Goal: Check status: Check status

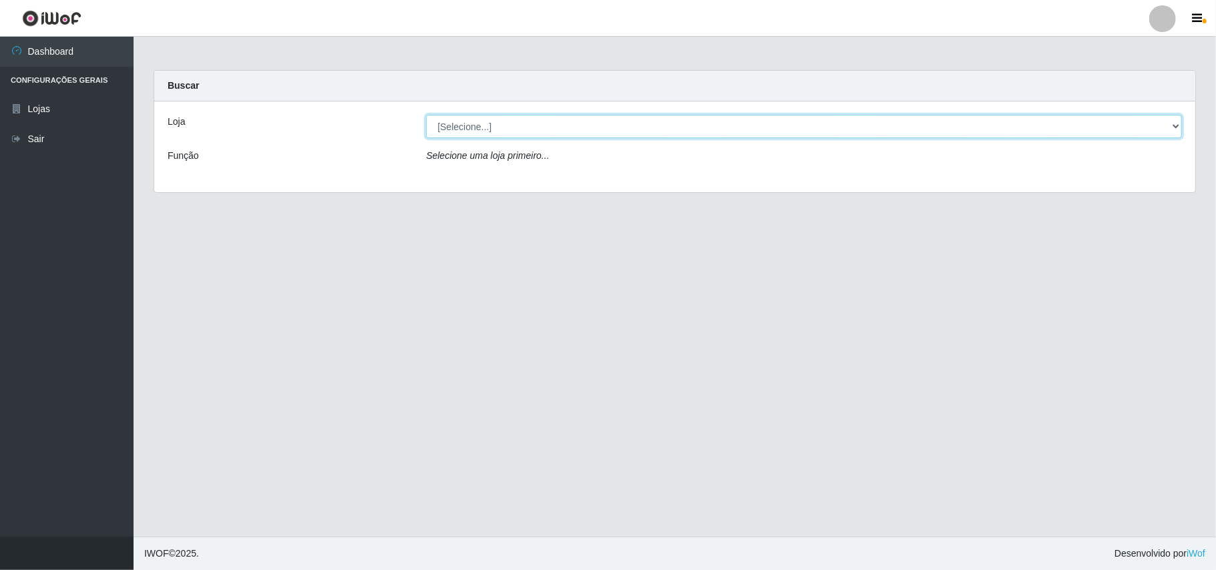
click at [1170, 132] on select "[Selecione...] Bemais Supermercados - B11 Manaíra" at bounding box center [804, 126] width 756 height 23
select select "409"
click at [426, 115] on select "[Selecione...] Bemais Supermercados - B11 Manaíra" at bounding box center [804, 126] width 756 height 23
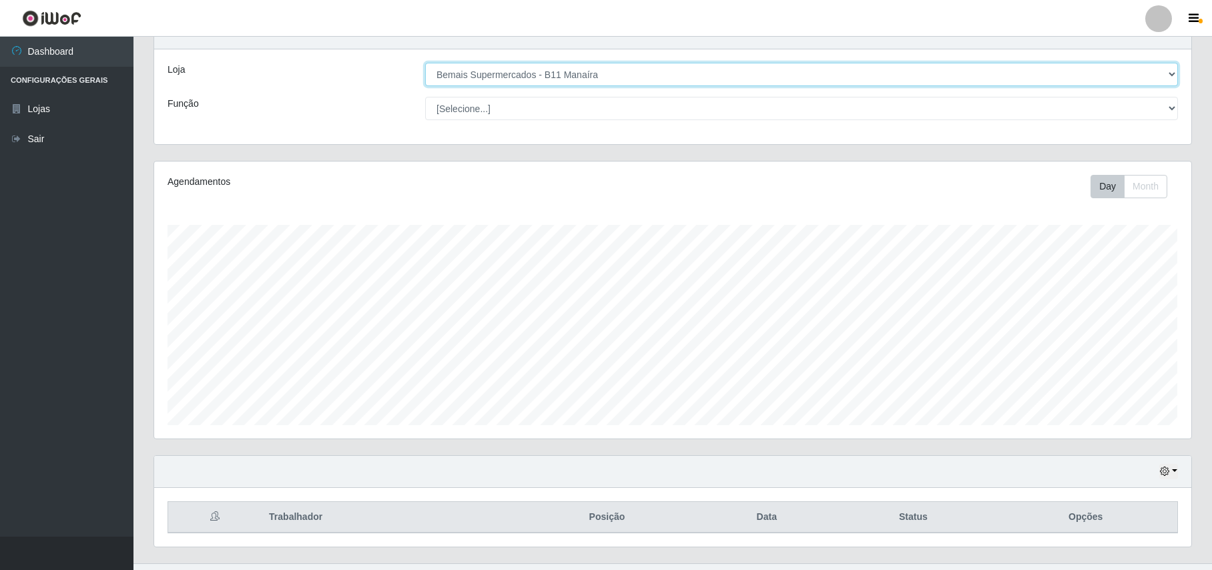
scroll to position [81, 0]
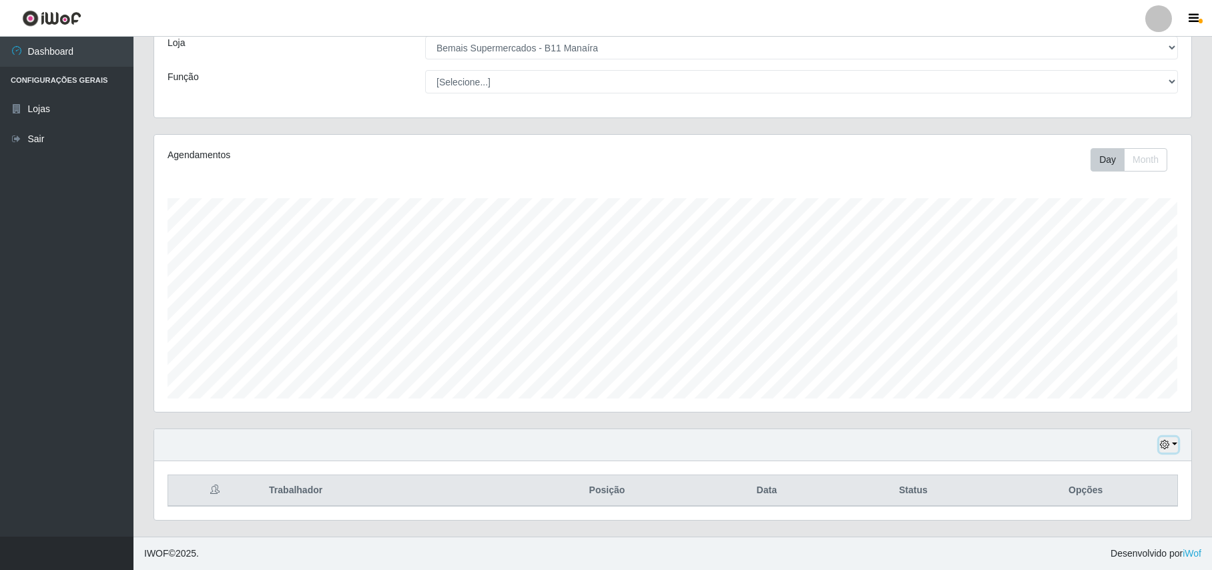
click at [1162, 446] on icon "button" at bounding box center [1164, 444] width 9 height 9
click at [1107, 334] on button "1 dia" at bounding box center [1125, 338] width 105 height 28
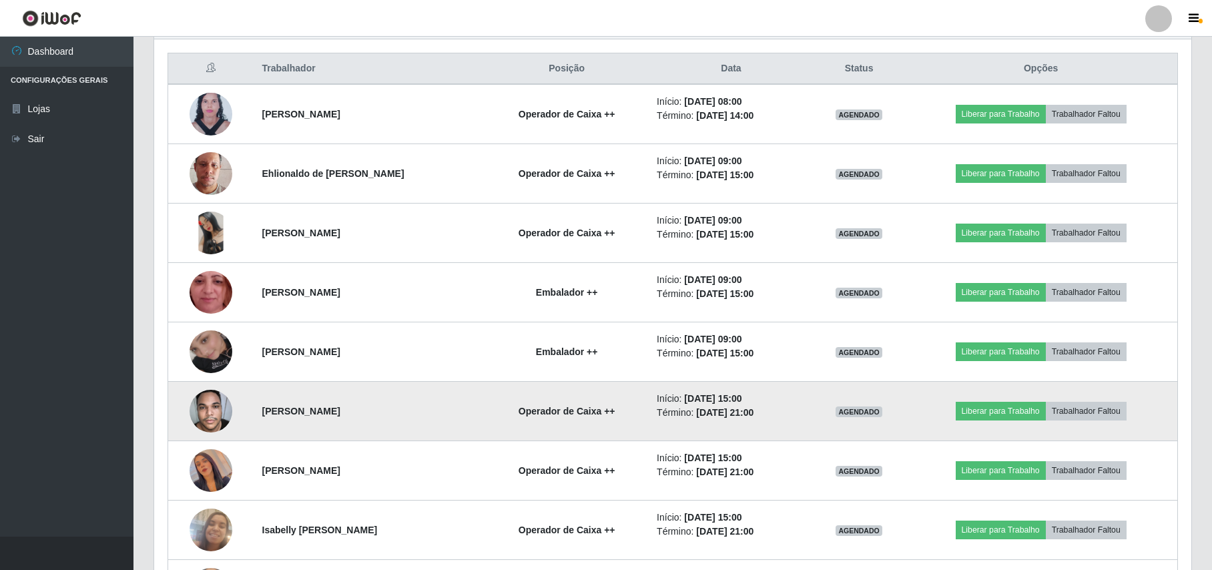
scroll to position [499, 0]
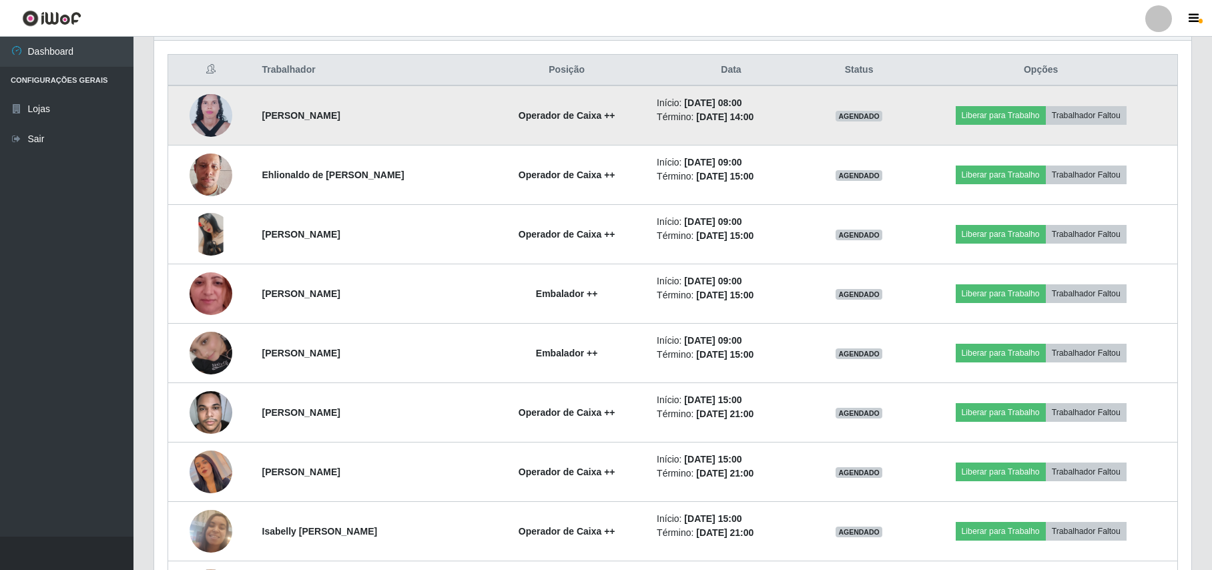
click at [226, 115] on img at bounding box center [211, 116] width 43 height 58
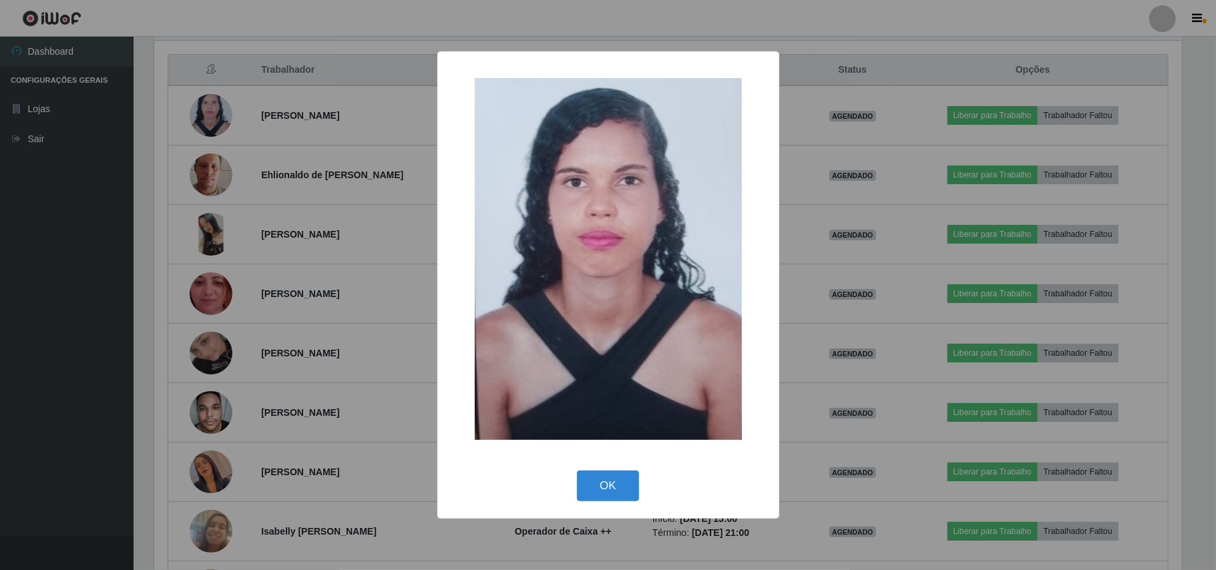
click at [180, 118] on div "× OK Cancel" at bounding box center [608, 285] width 1216 height 570
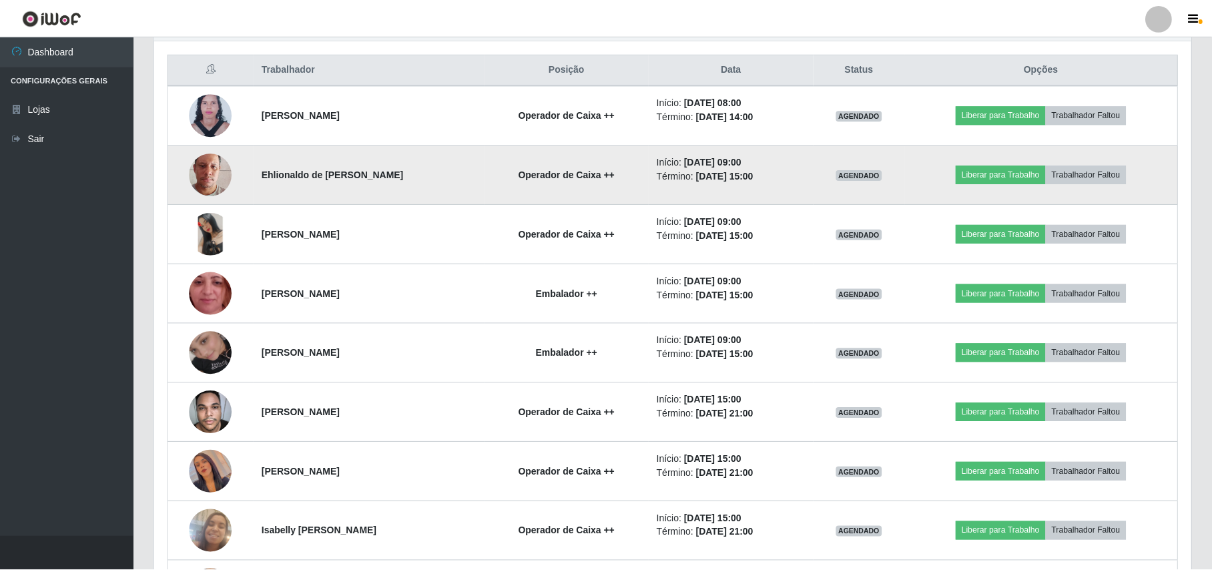
scroll to position [278, 1037]
click at [206, 158] on img at bounding box center [211, 175] width 43 height 76
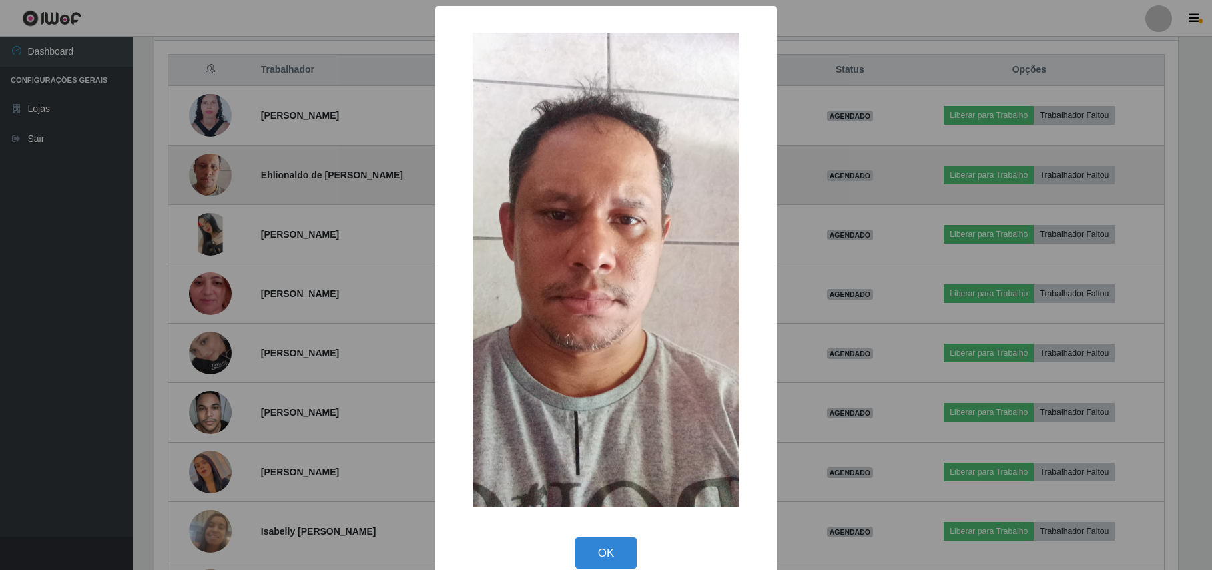
scroll to position [278, 1027]
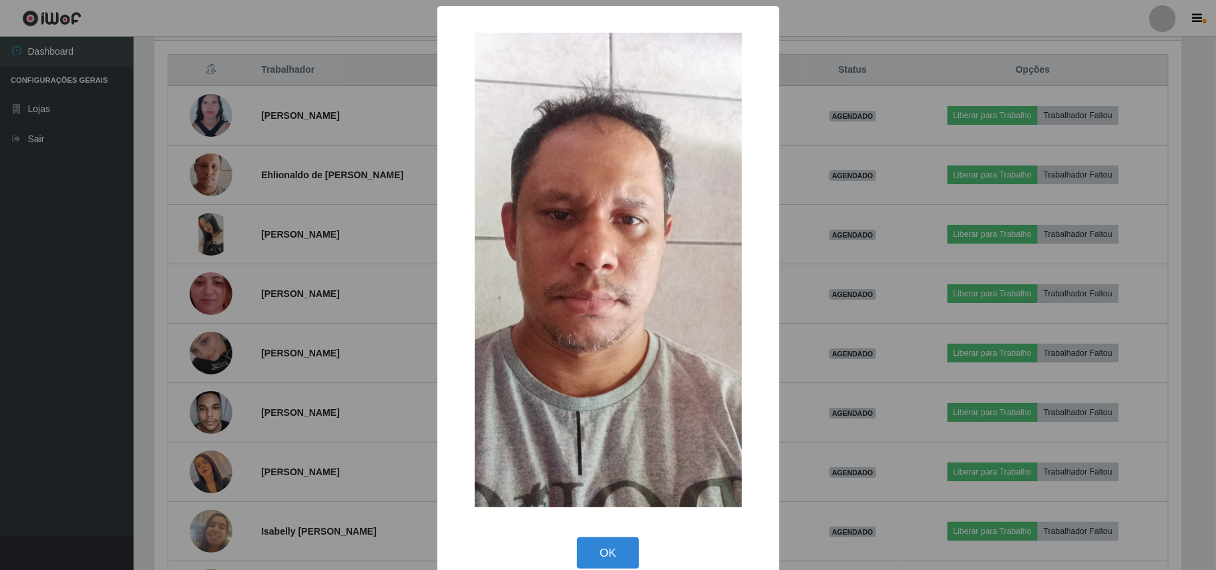
click at [150, 137] on div "× OK Cancel" at bounding box center [608, 285] width 1216 height 570
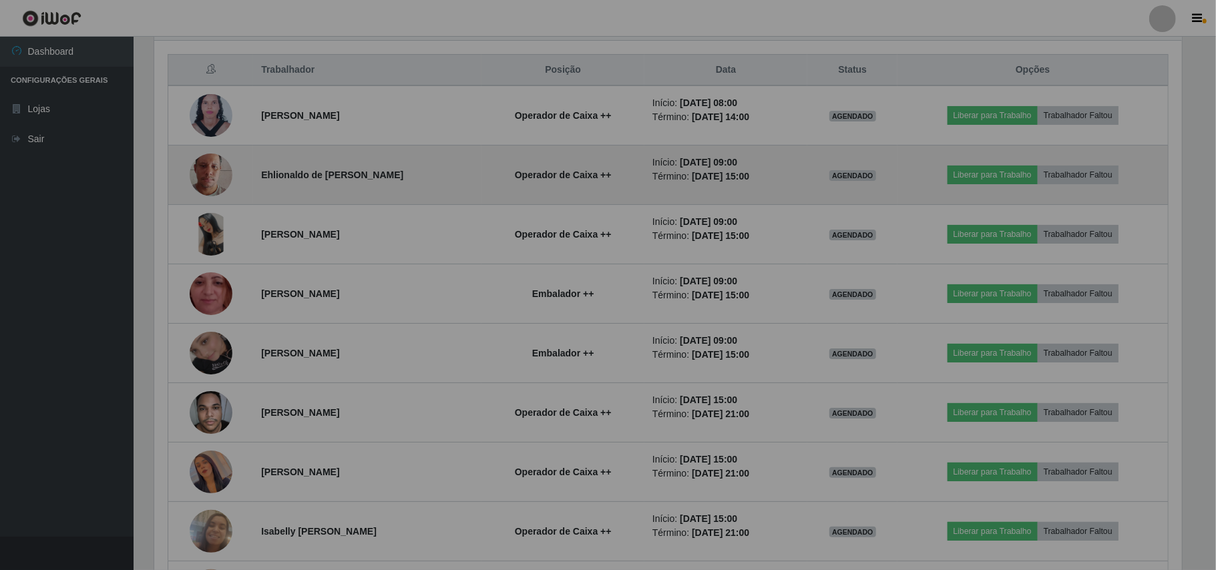
scroll to position [278, 1037]
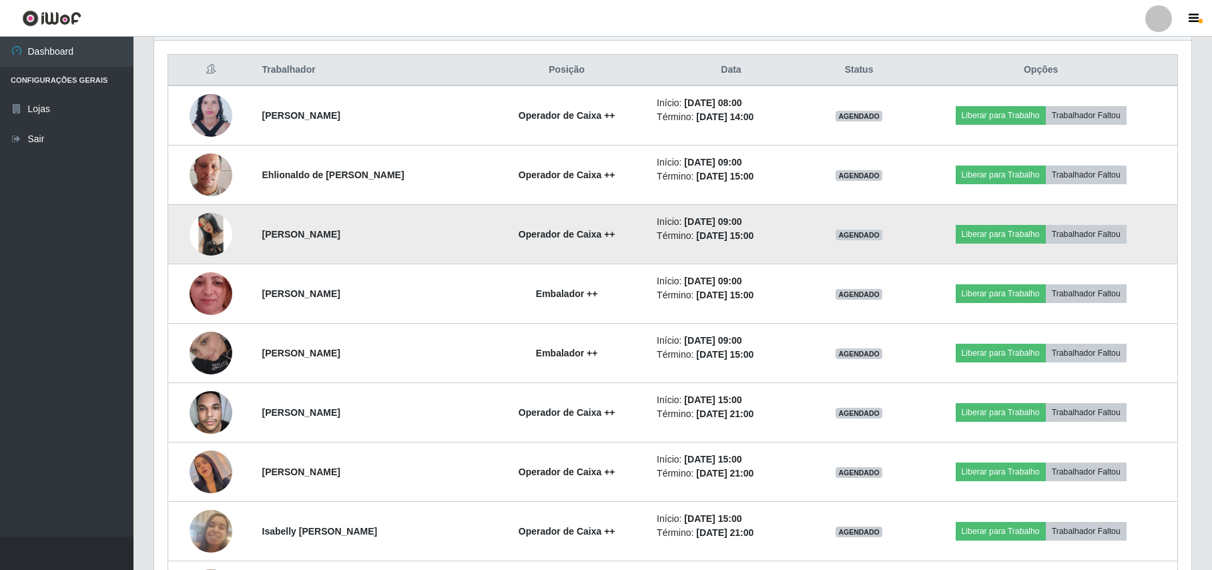
click at [210, 248] on img at bounding box center [211, 234] width 43 height 43
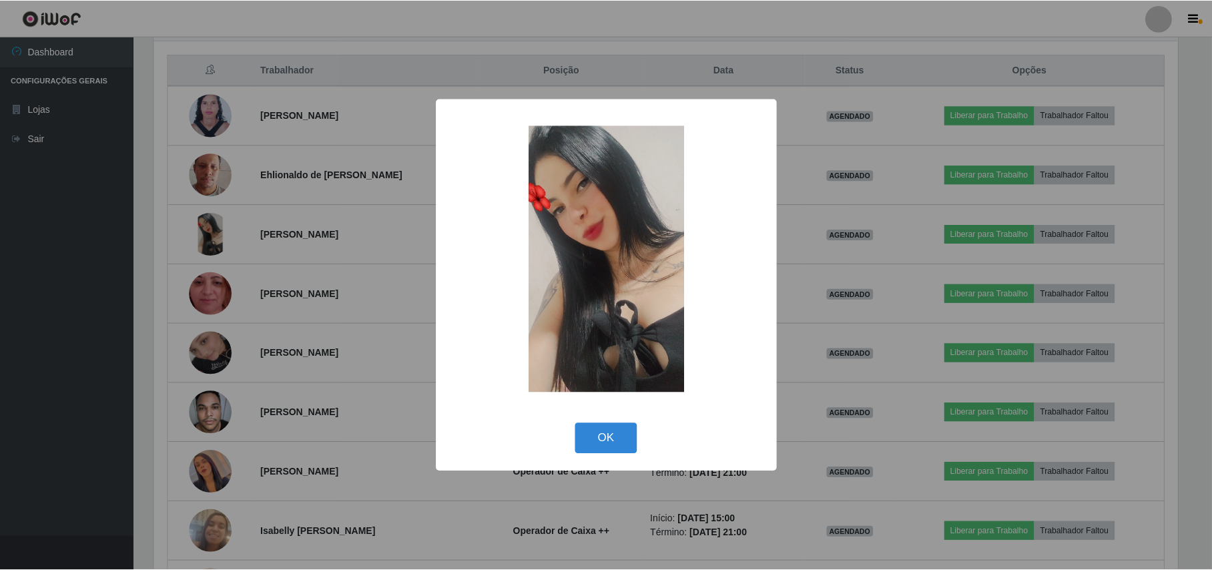
scroll to position [278, 1027]
click at [123, 196] on div "× OK Cancel" at bounding box center [608, 285] width 1216 height 570
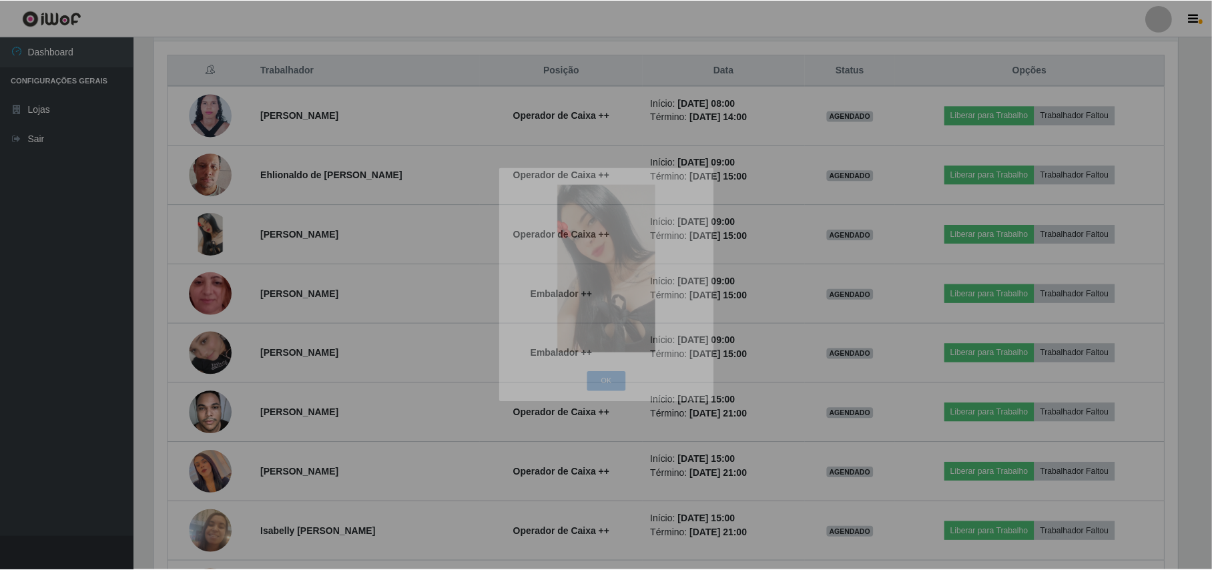
scroll to position [278, 1037]
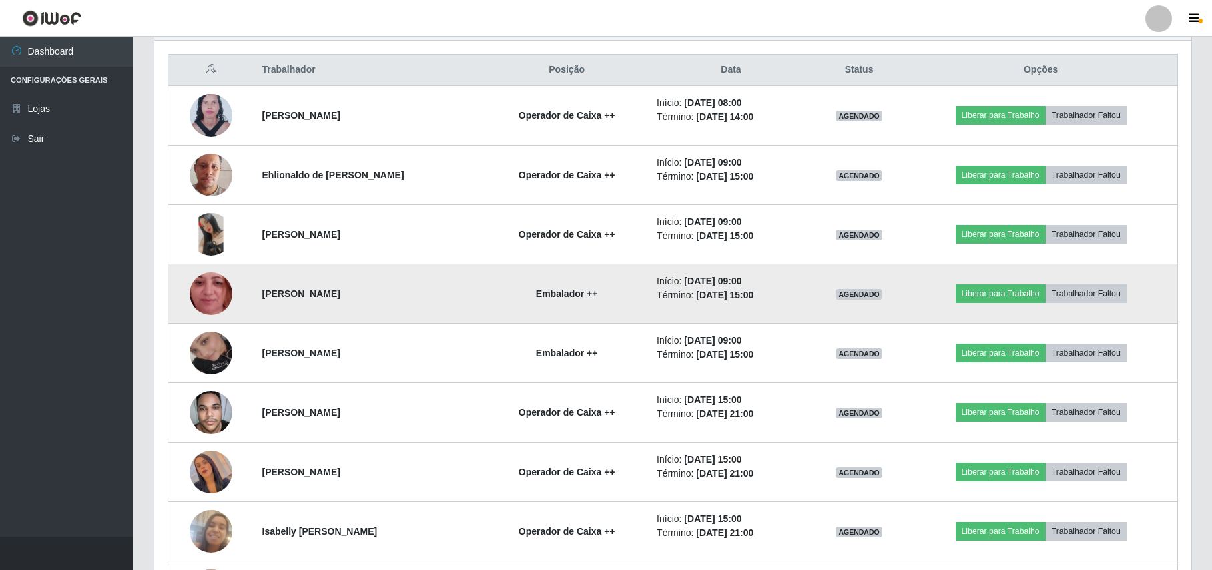
click at [214, 296] on img at bounding box center [211, 293] width 43 height 95
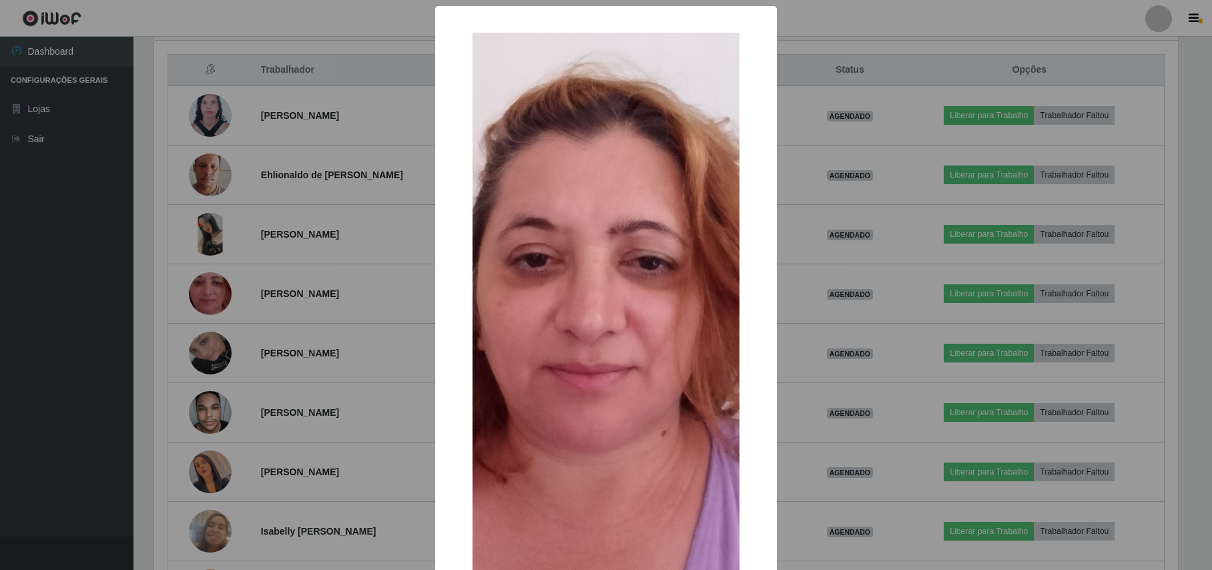
scroll to position [278, 1027]
click at [132, 259] on div "× OK Cancel" at bounding box center [608, 285] width 1216 height 570
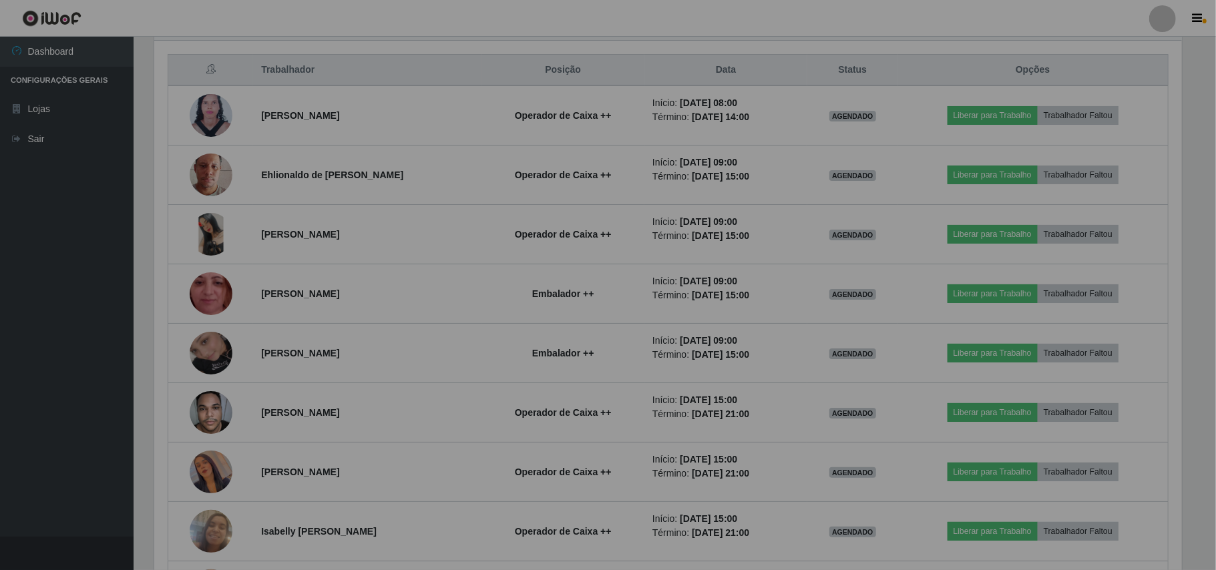
scroll to position [278, 1037]
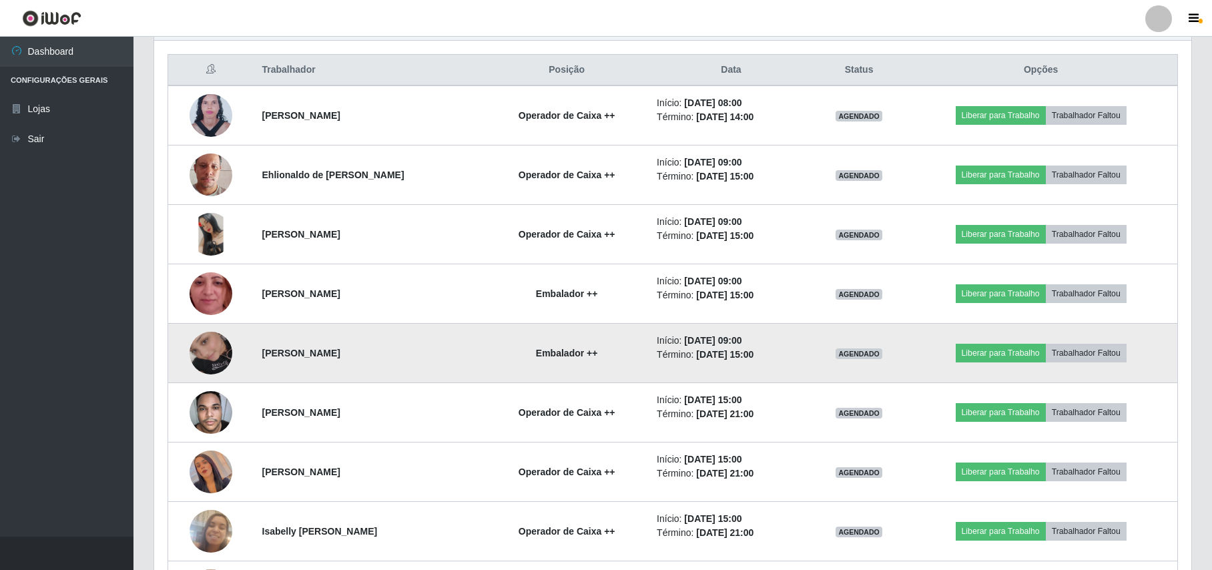
click at [199, 347] on img at bounding box center [211, 353] width 43 height 76
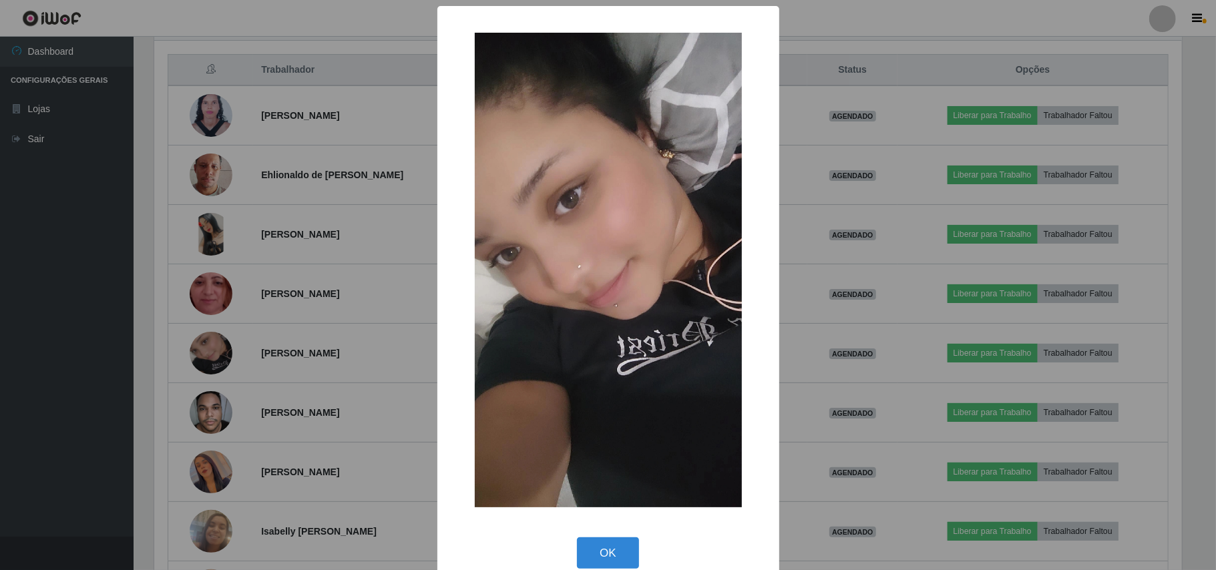
click at [177, 297] on div "× OK Cancel" at bounding box center [608, 285] width 1216 height 570
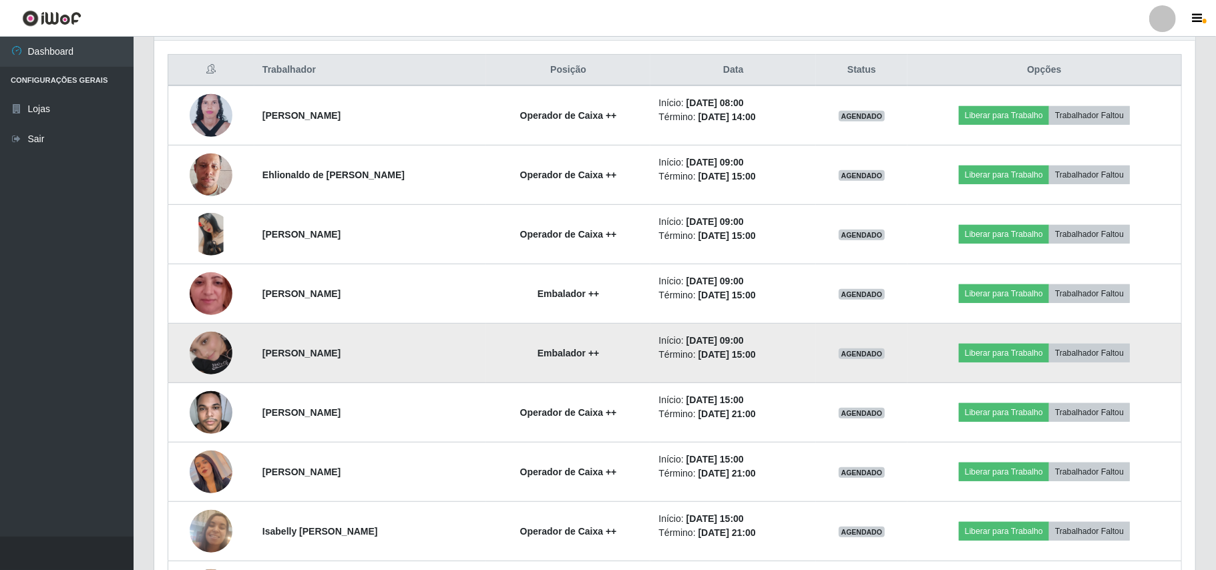
scroll to position [278, 1037]
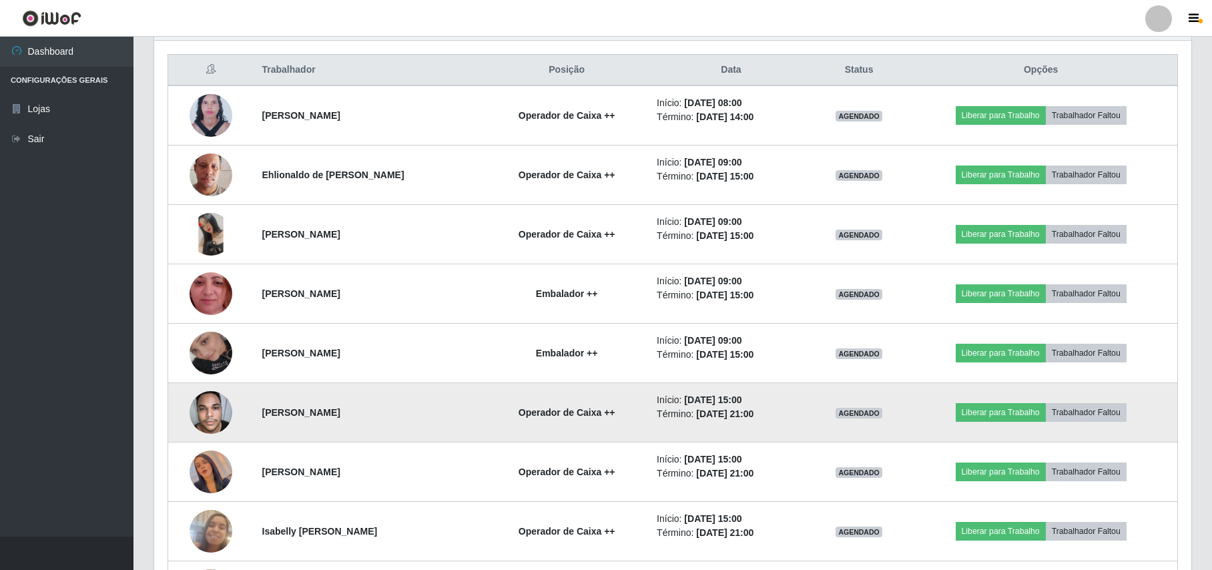
click at [208, 410] on img at bounding box center [211, 412] width 43 height 57
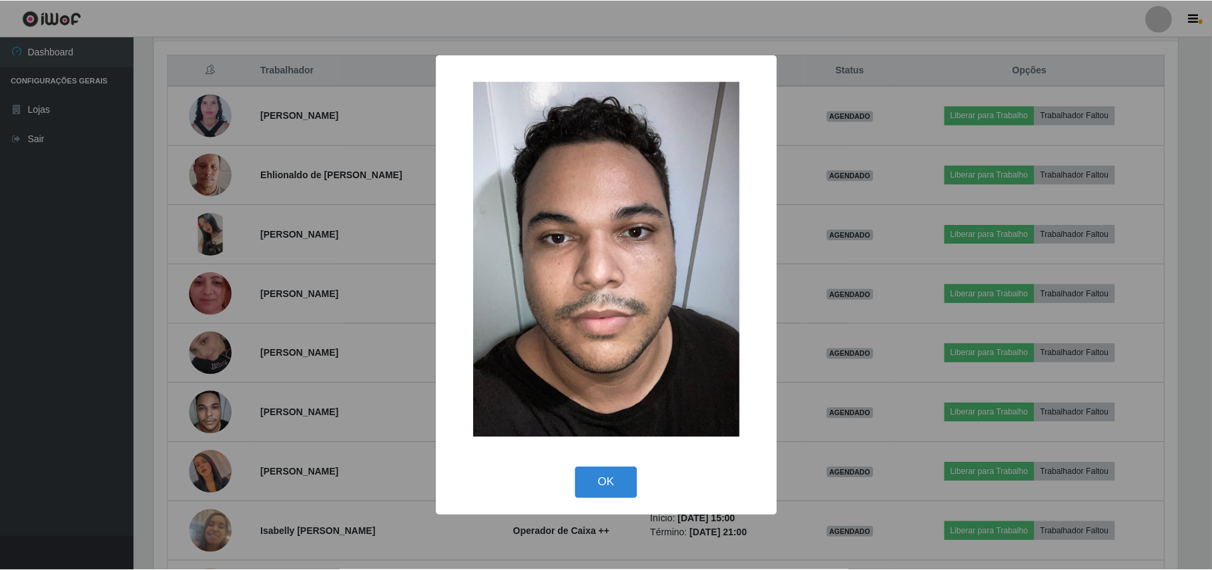
scroll to position [278, 1027]
click at [134, 349] on div "× OK Cancel" at bounding box center [608, 285] width 1216 height 570
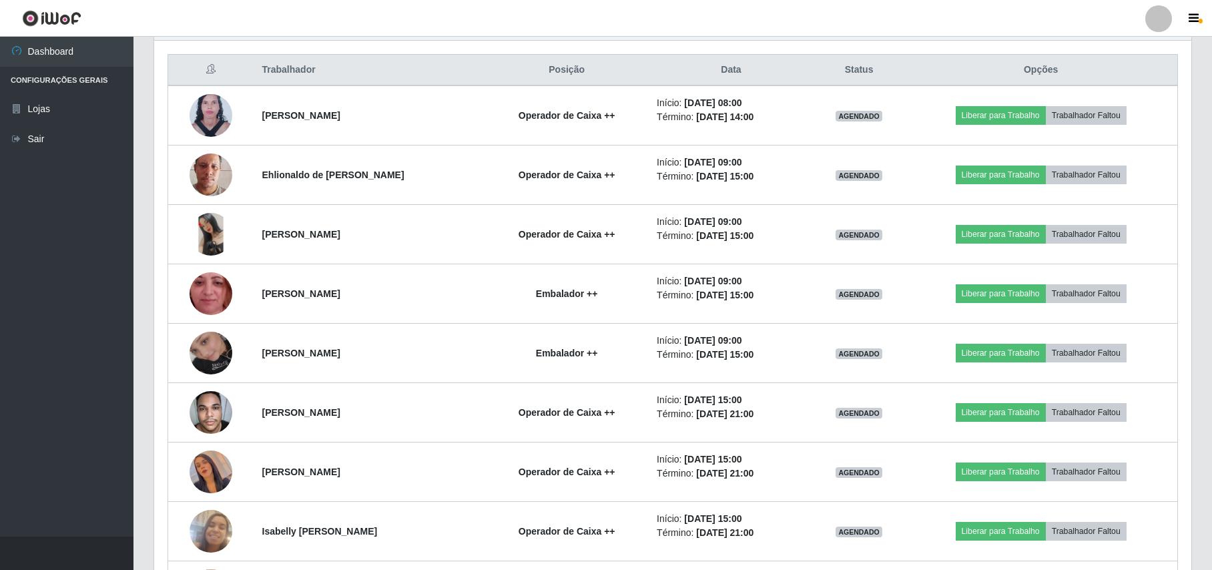
scroll to position [677, 0]
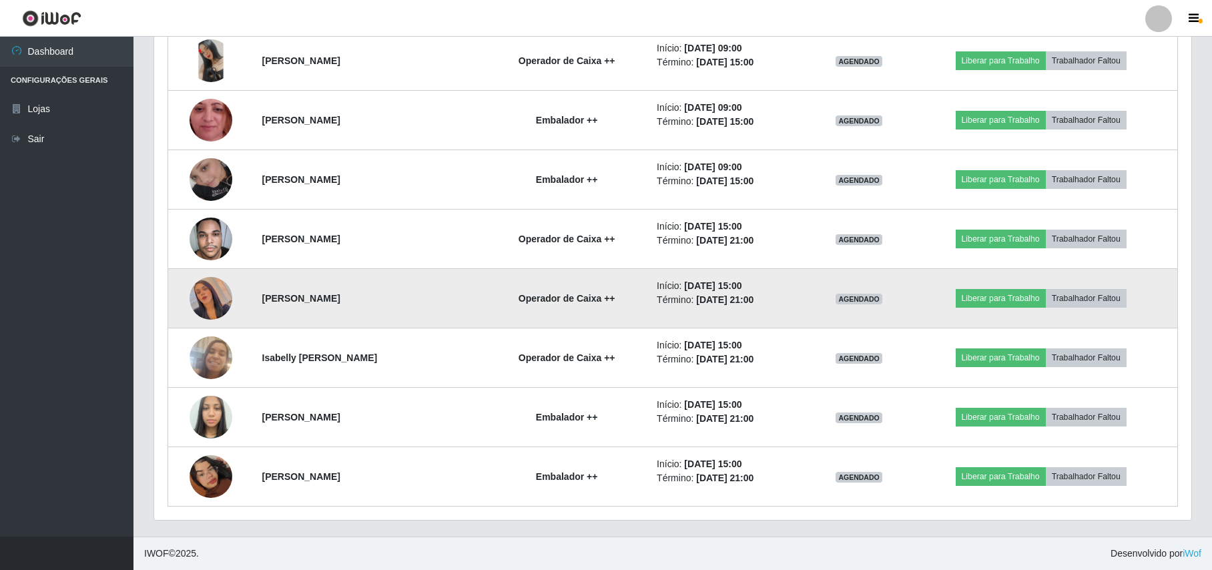
click at [201, 306] on img at bounding box center [211, 298] width 43 height 76
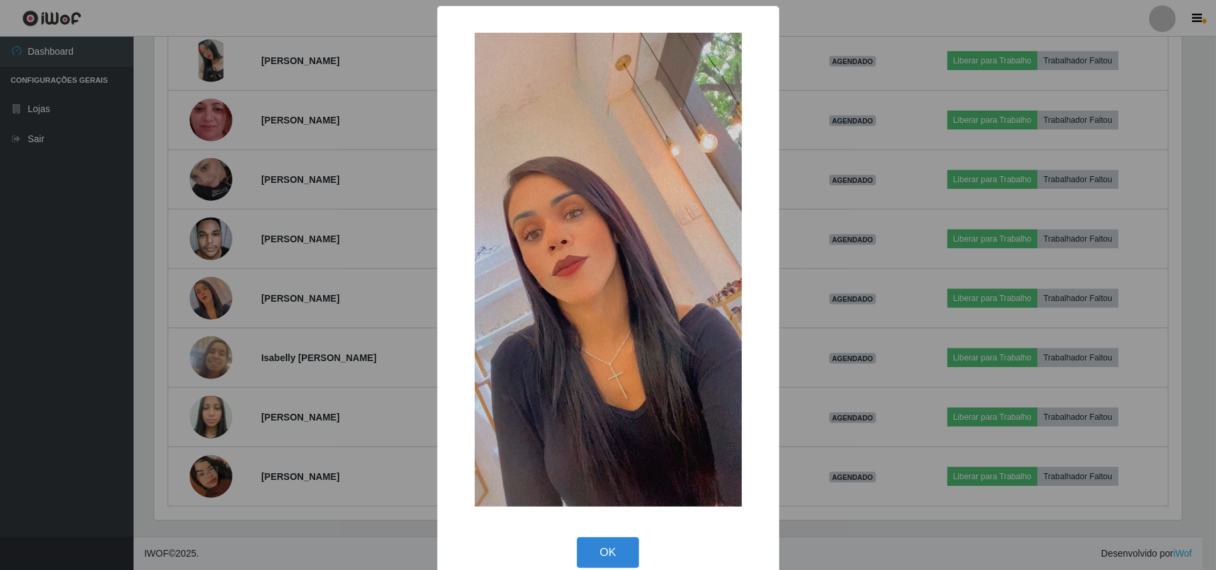
click at [156, 272] on div "× OK Cancel" at bounding box center [608, 285] width 1216 height 570
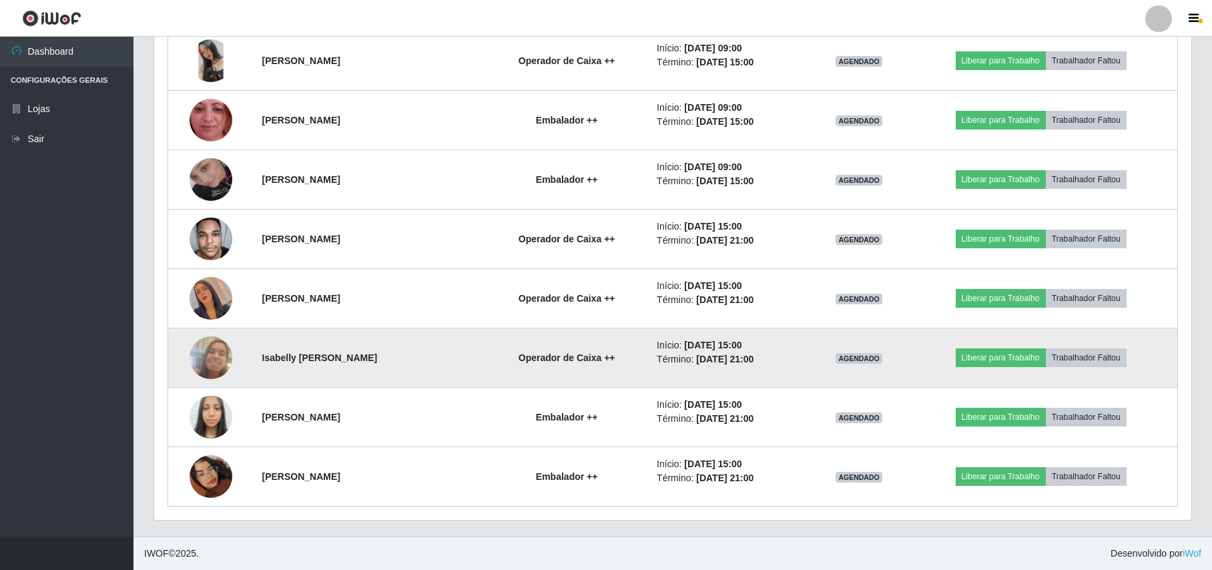
click at [203, 361] on img at bounding box center [211, 358] width 43 height 76
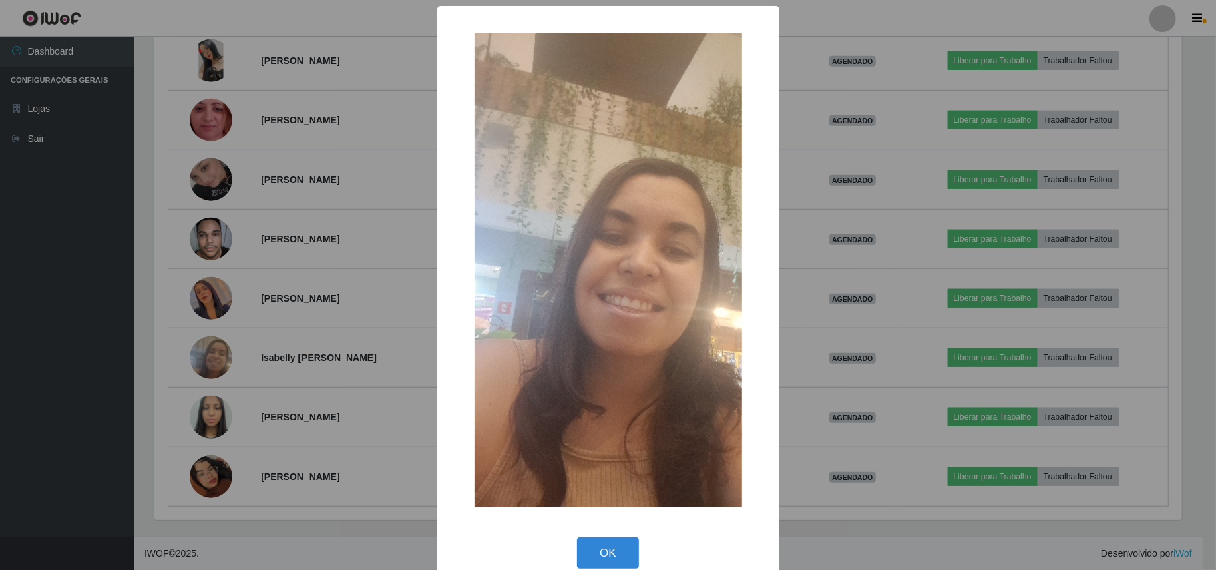
click at [158, 320] on div "× OK Cancel" at bounding box center [608, 285] width 1216 height 570
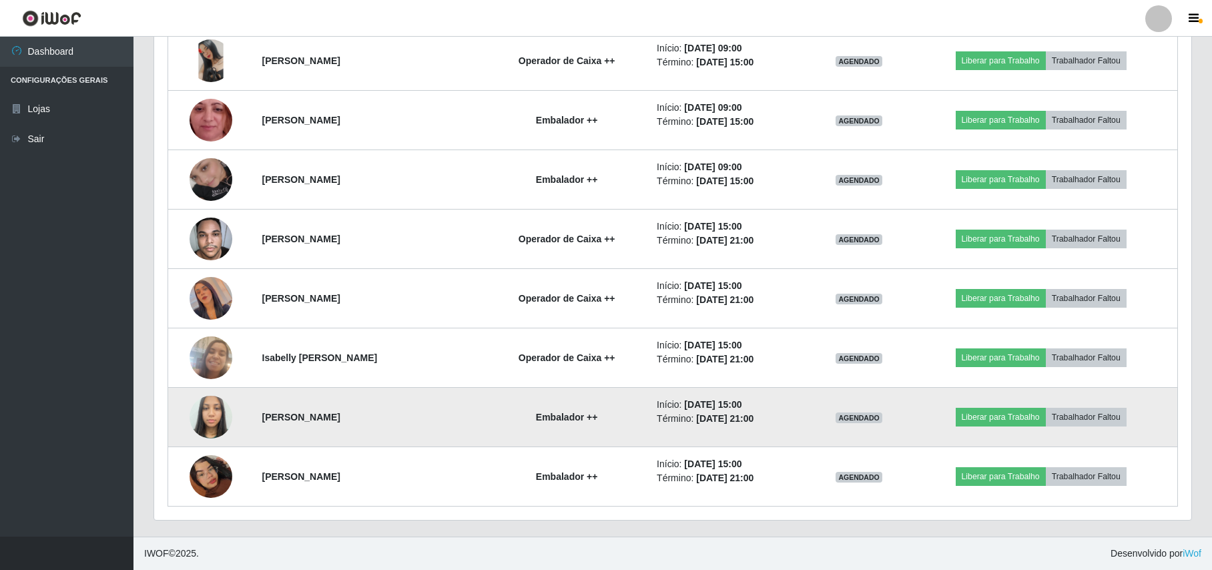
click at [212, 417] on img at bounding box center [211, 417] width 43 height 57
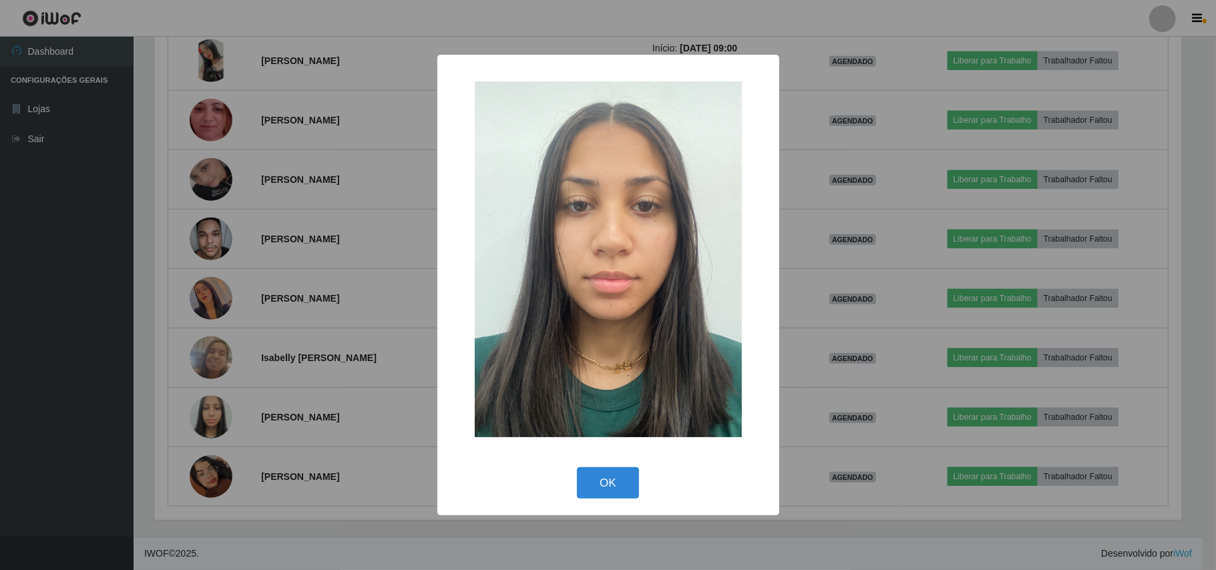
click at [176, 377] on div "× OK Cancel" at bounding box center [608, 285] width 1216 height 570
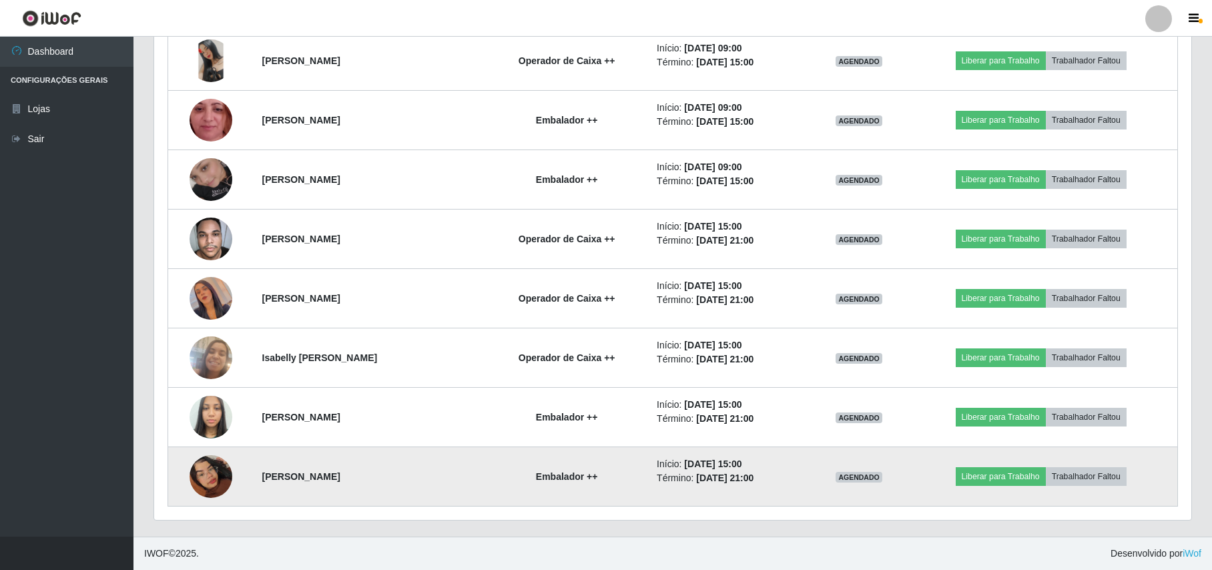
click at [212, 483] on img at bounding box center [211, 477] width 43 height 76
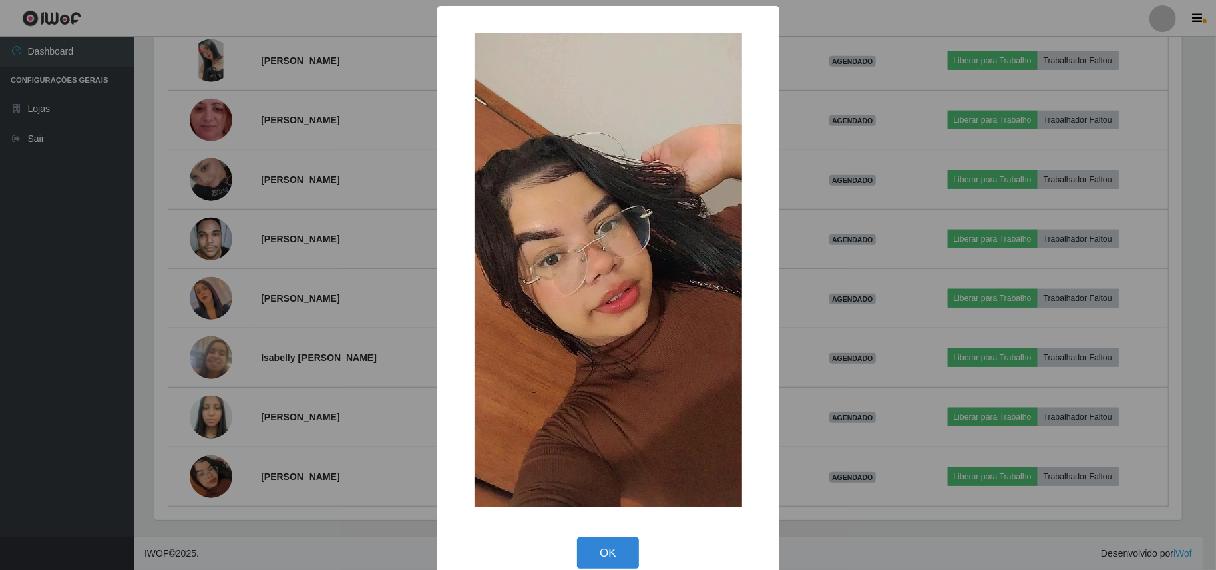
click at [156, 393] on div "× OK Cancel" at bounding box center [608, 285] width 1216 height 570
